Goal: Contribute content: Add original content to the website for others to see

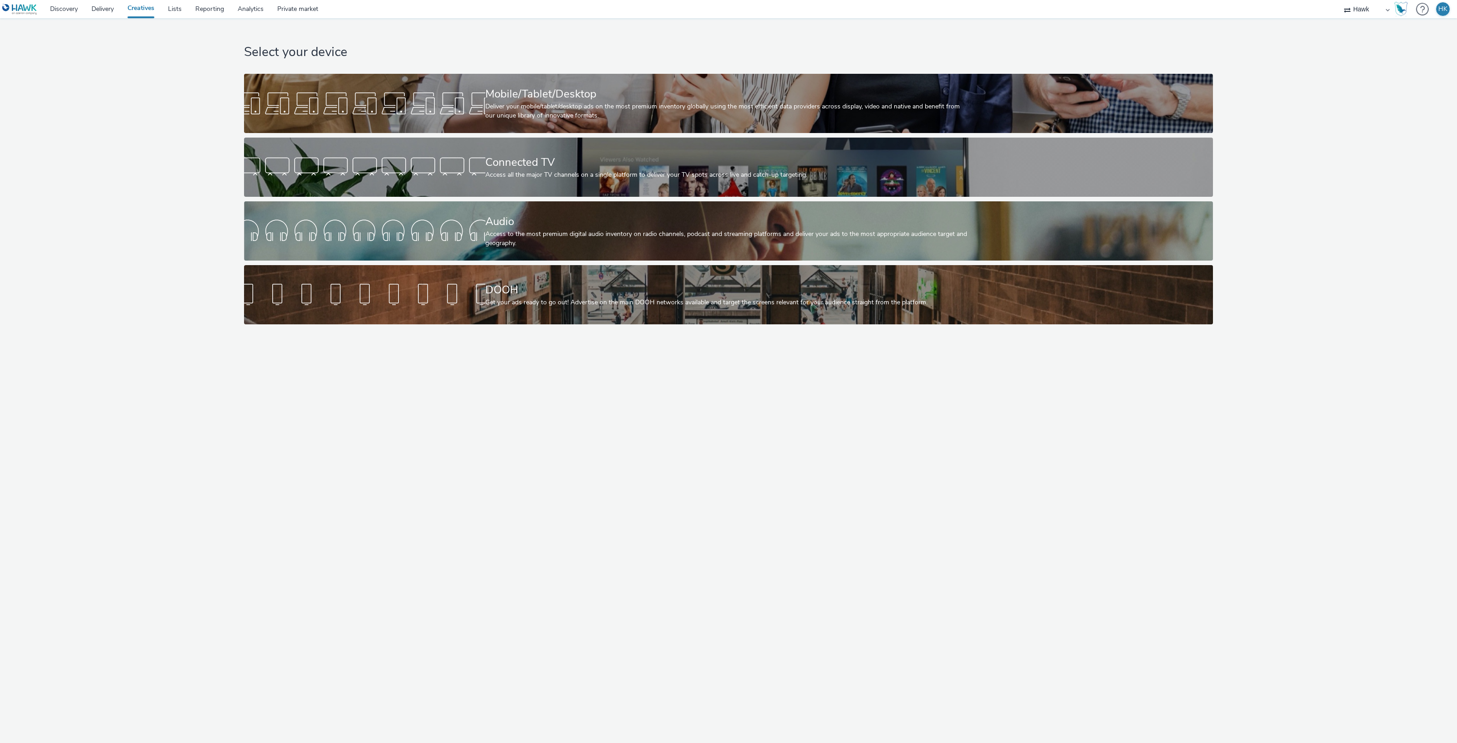
select select "11a7df10-284f-415c-b52a-427acf4c31ae"
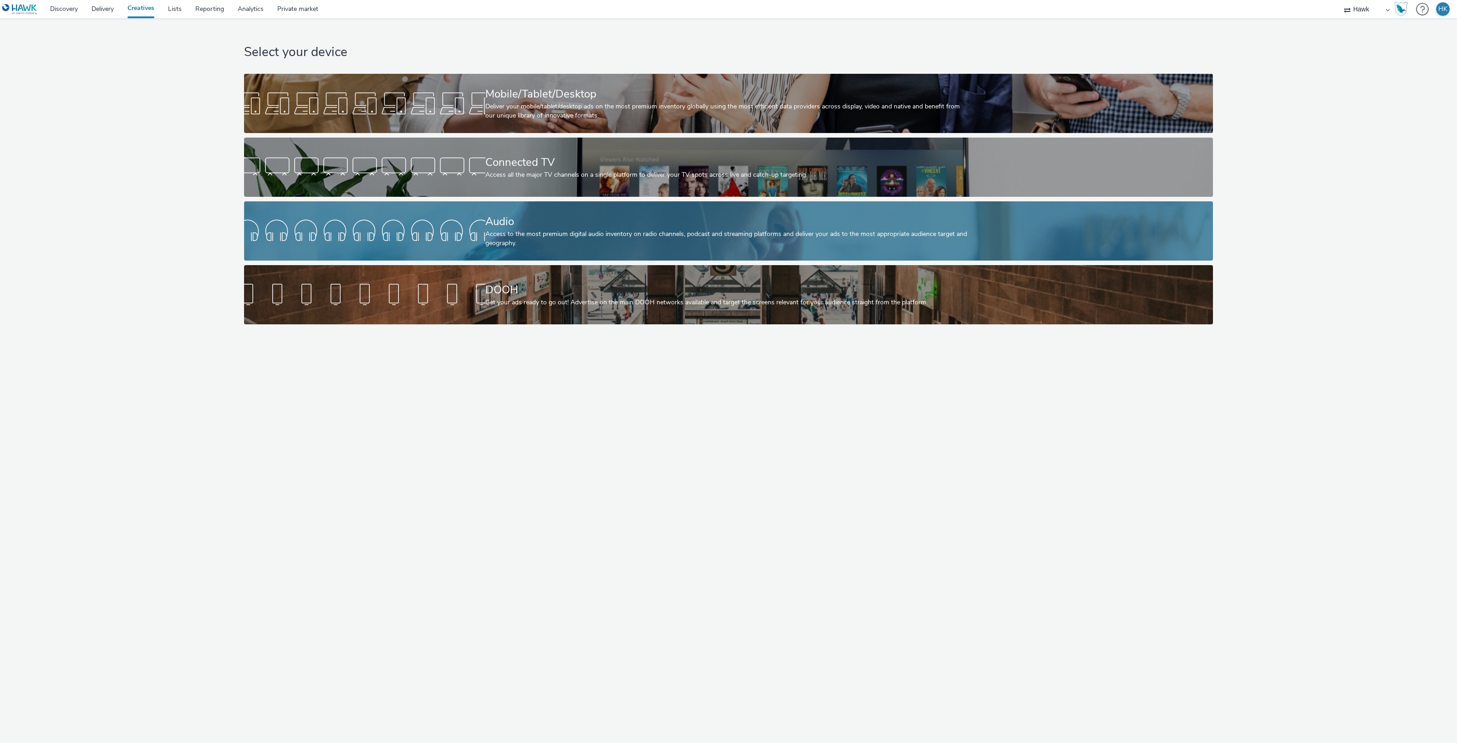
click at [568, 217] on div "Audio" at bounding box center [726, 222] width 483 height 16
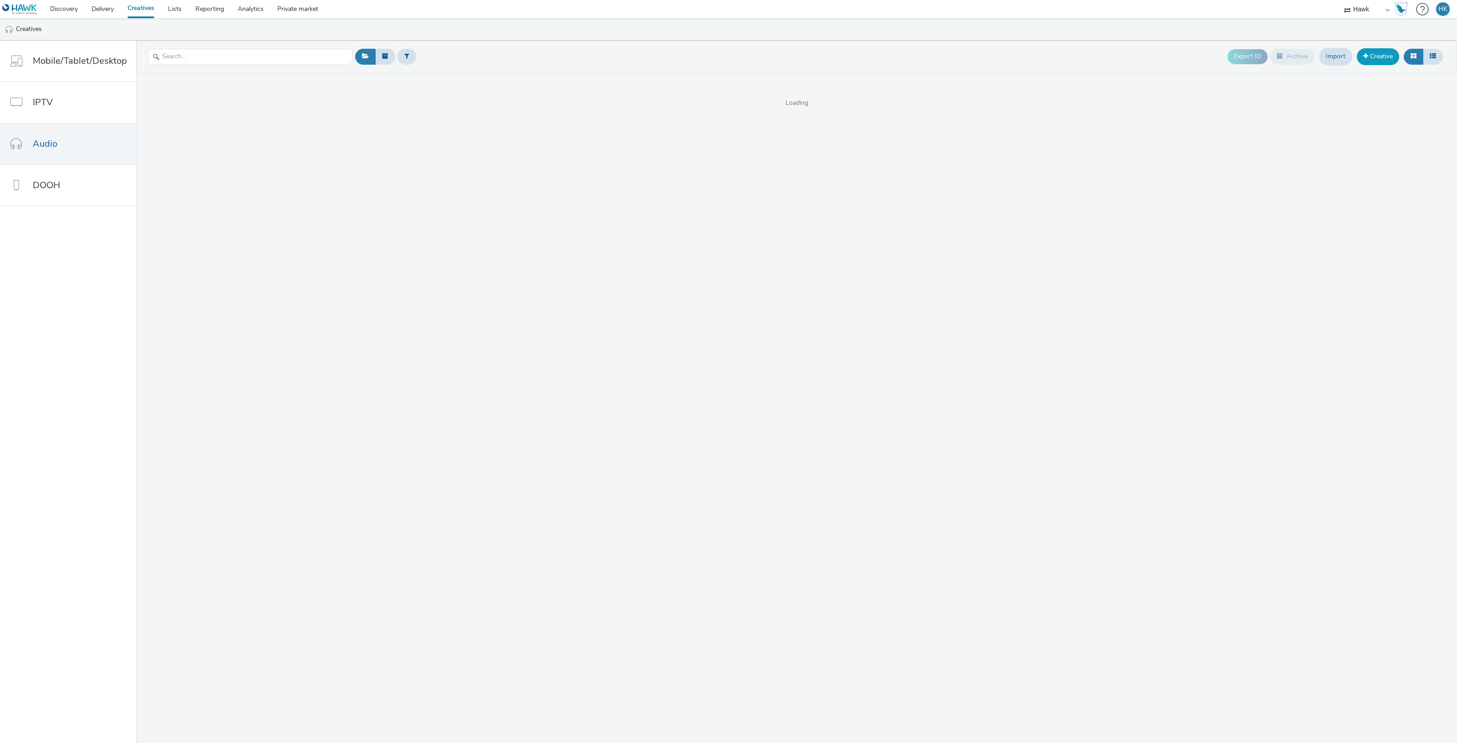
click at [1387, 51] on link "Creative" at bounding box center [1378, 56] width 42 height 16
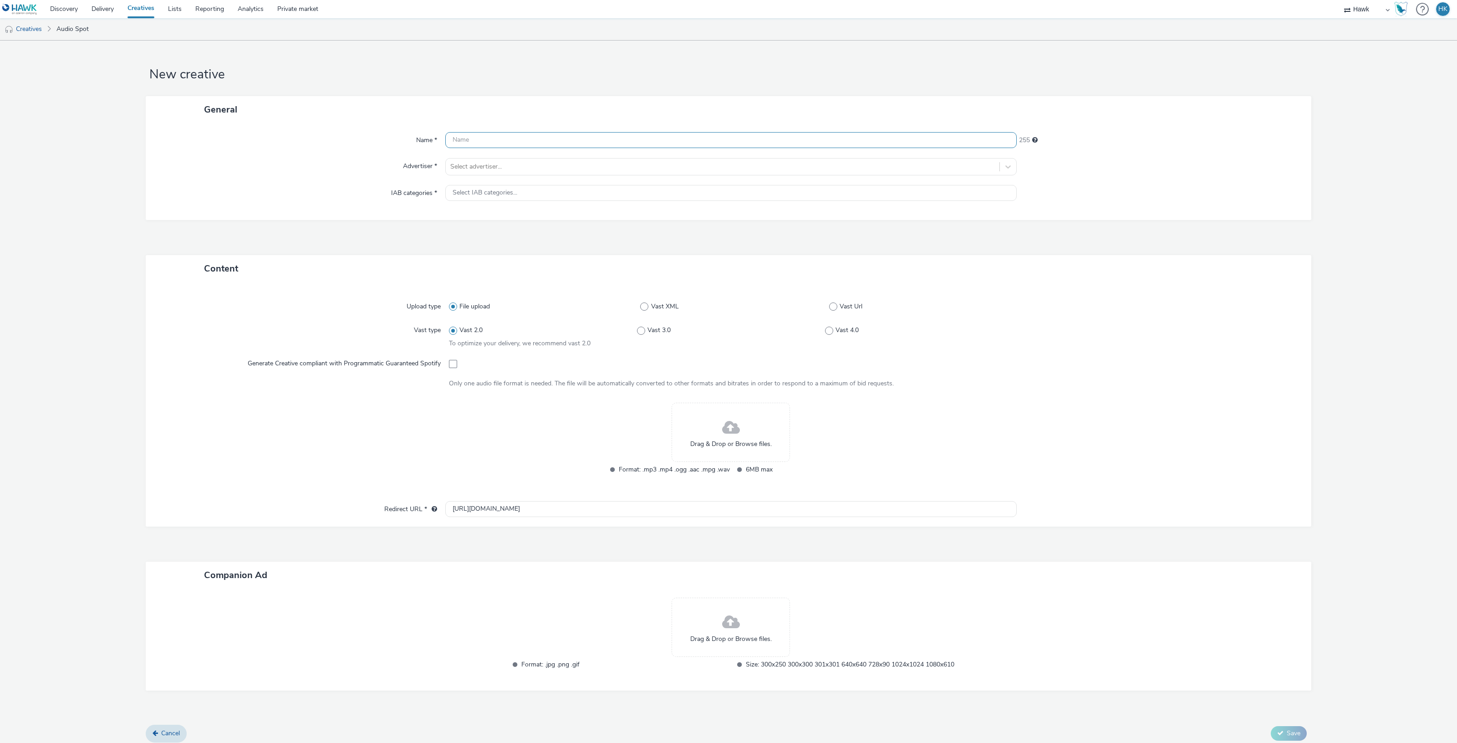
click at [522, 140] on input "text" at bounding box center [731, 140] width 572 height 16
paste input "UK_Bellway Homes_Libetts Grange and [GEOGRAPHIC_DATA]"
type input "UK_Bellway Homes_Libetts Grange and [GEOGRAPHIC_DATA]"
click at [514, 165] on div at bounding box center [722, 166] width 545 height 11
type input "bell"
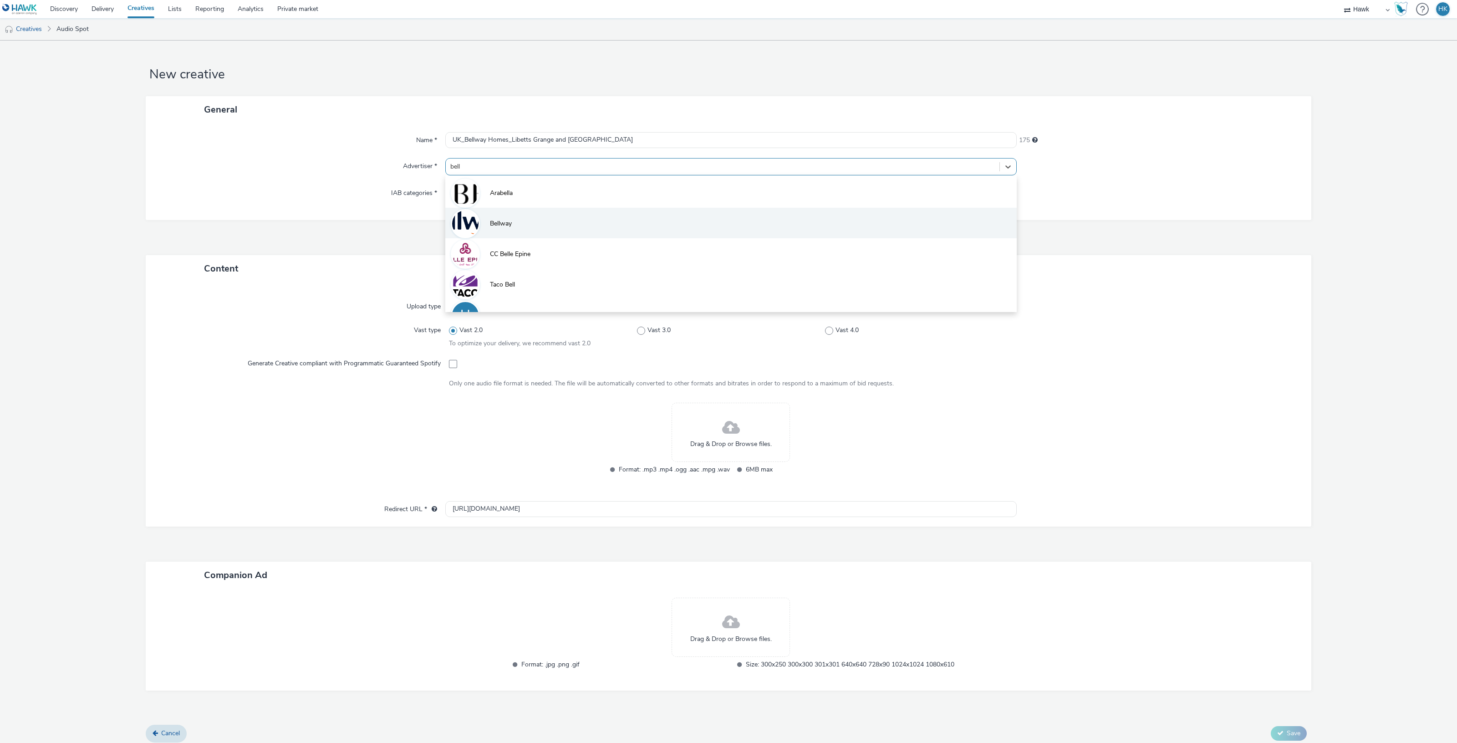
click at [526, 219] on li "Bellway" at bounding box center [731, 223] width 572 height 31
type input "[URL][DOMAIN_NAME]"
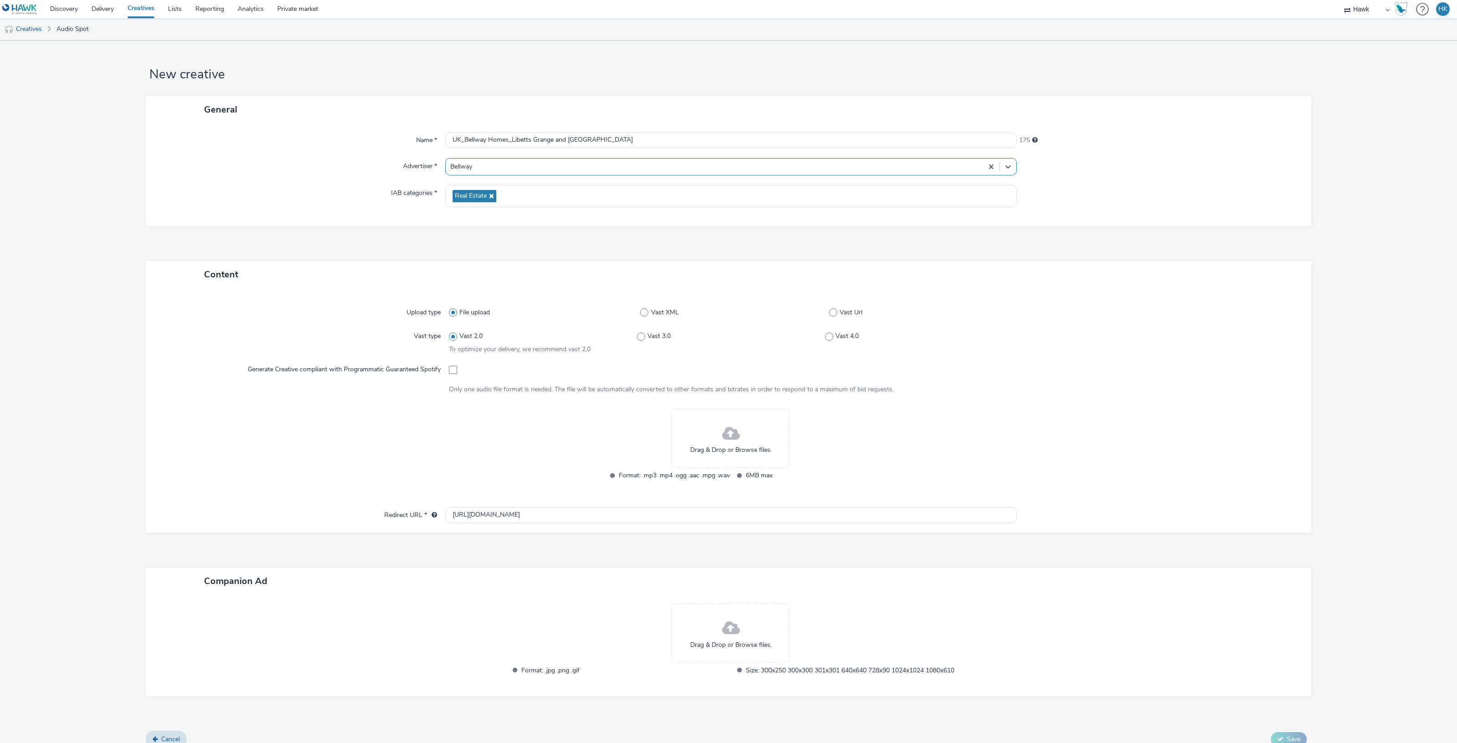
click at [706, 426] on div "Drag & Drop or Browse files." at bounding box center [731, 438] width 118 height 59
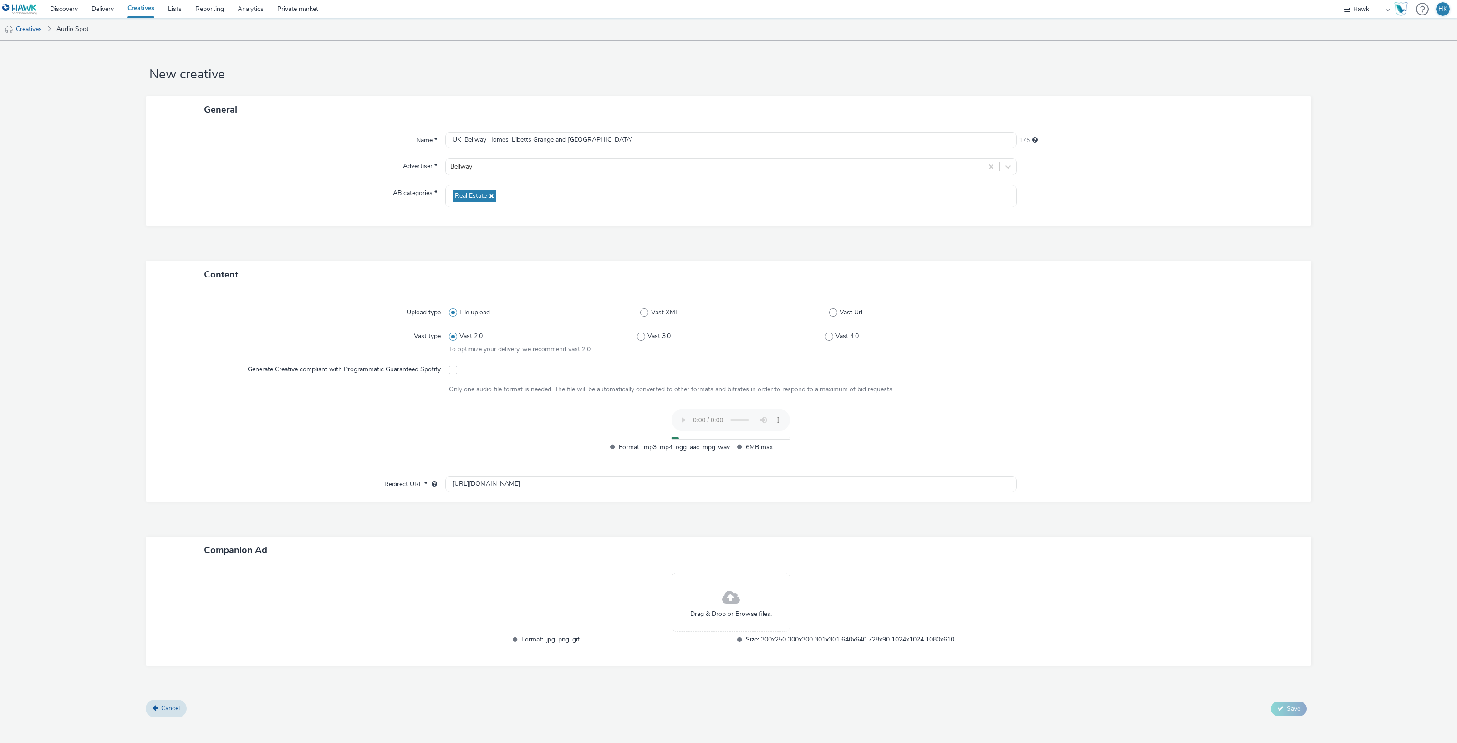
click at [725, 595] on span at bounding box center [731, 598] width 18 height 24
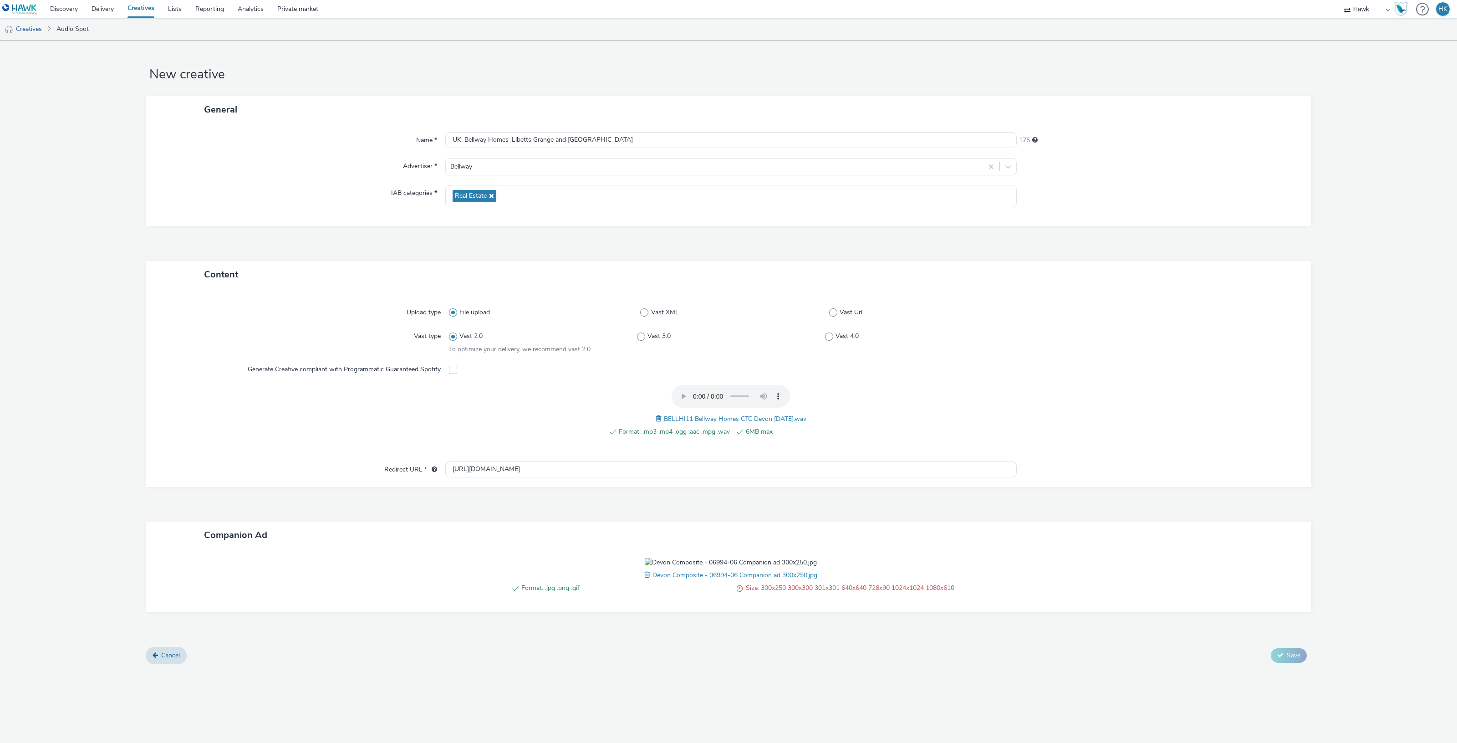
click at [648, 580] on span at bounding box center [648, 575] width 8 height 10
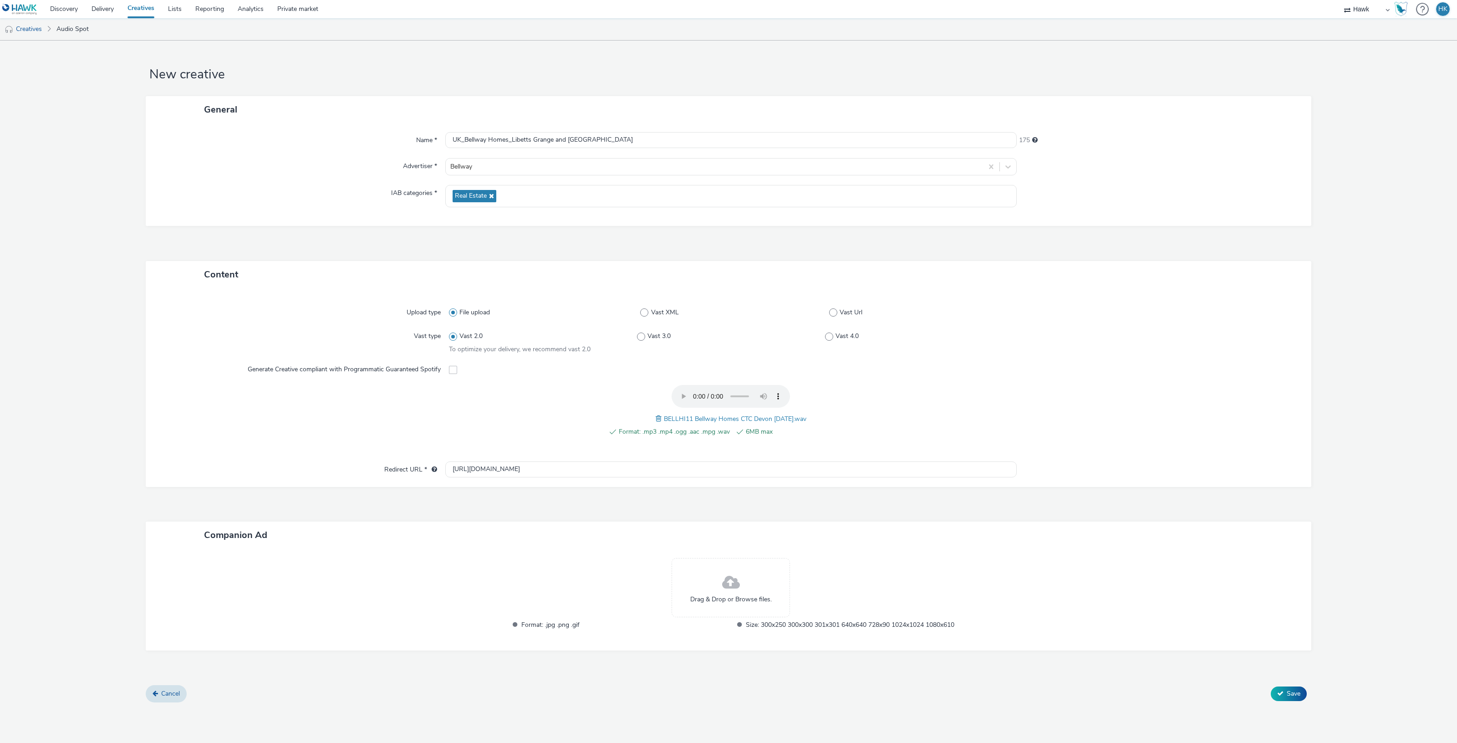
click at [728, 571] on span at bounding box center [731, 583] width 18 height 24
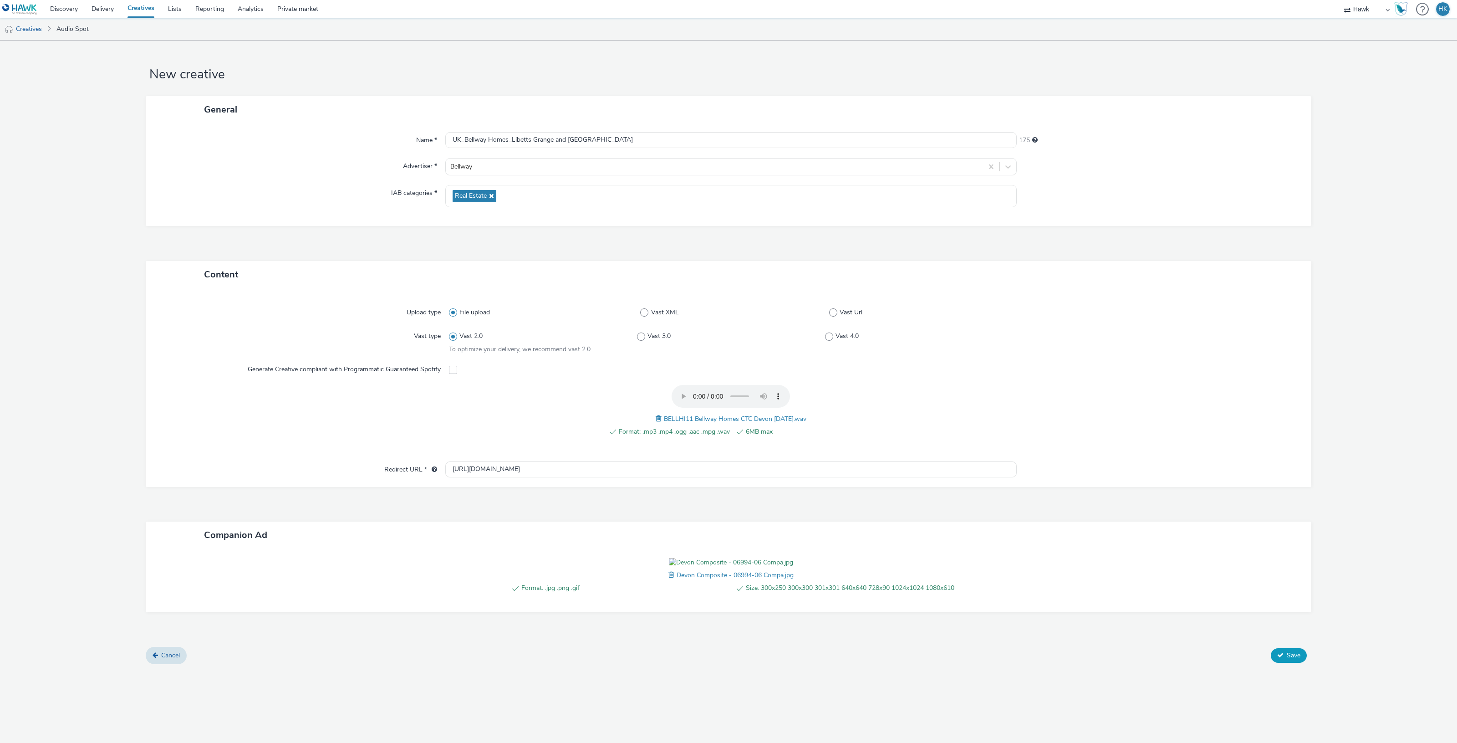
click at [1283, 663] on button "Save" at bounding box center [1289, 655] width 36 height 15
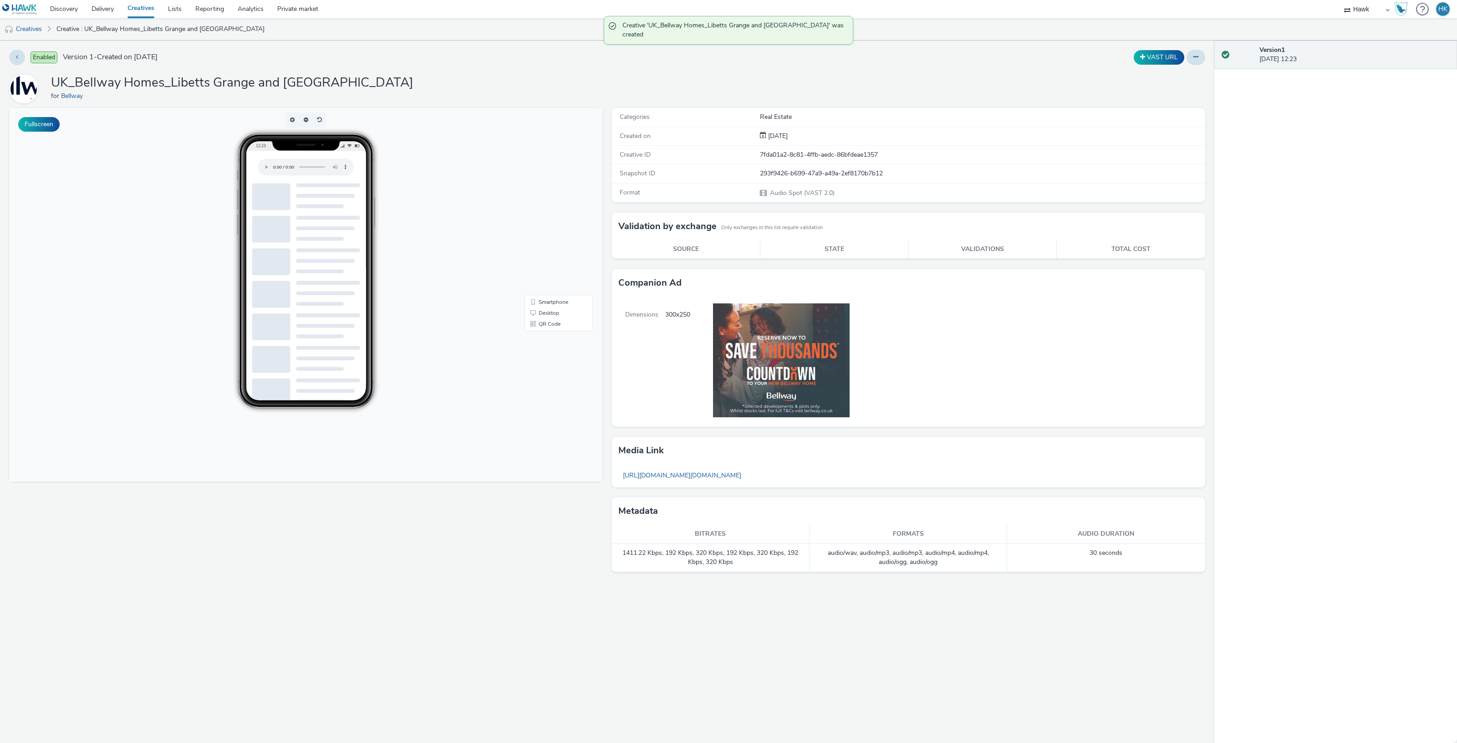
click at [144, 11] on link "Creatives" at bounding box center [141, 9] width 41 height 18
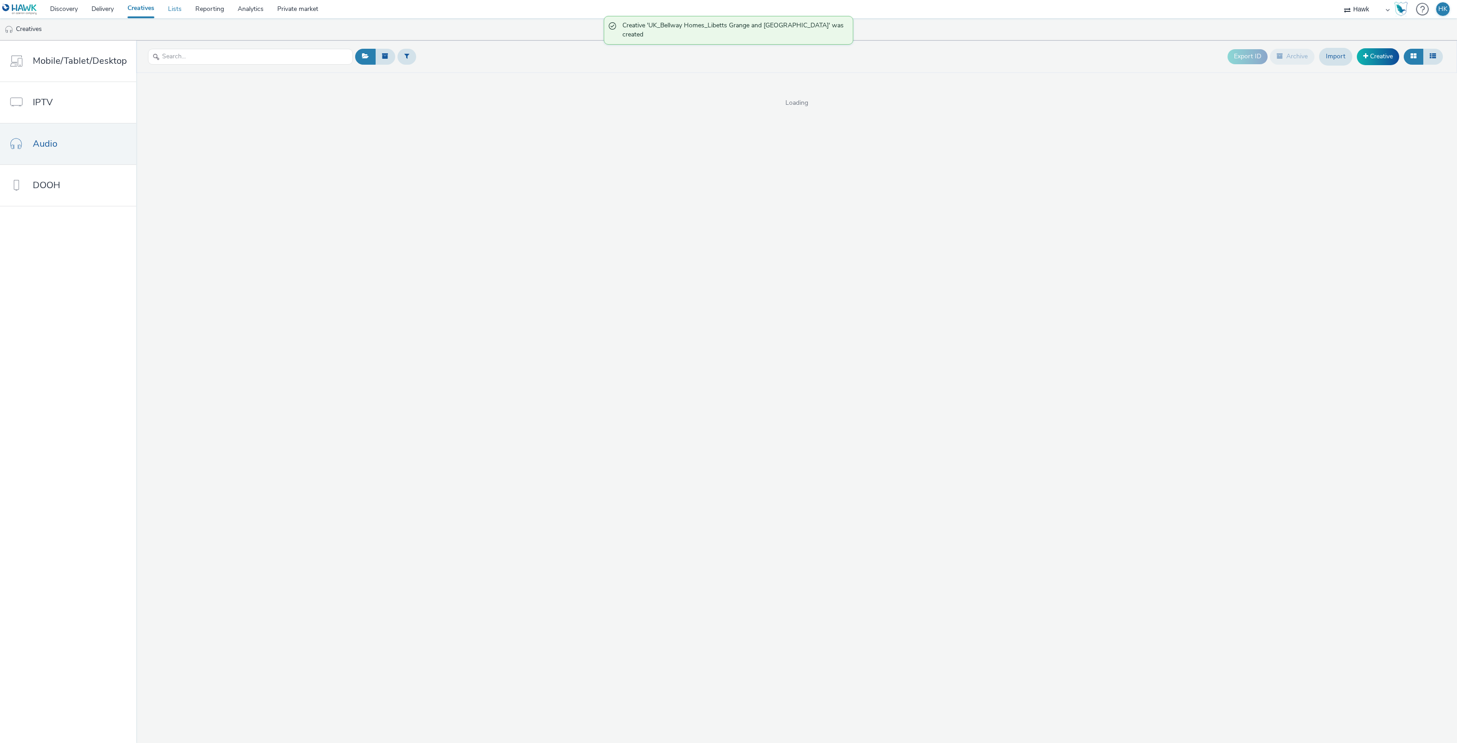
drag, startPoint x: 181, startPoint y: 10, endPoint x: 203, endPoint y: 10, distance: 21.9
click at [181, 10] on link "Lists" at bounding box center [174, 9] width 27 height 18
